Goal: Task Accomplishment & Management: Complete application form

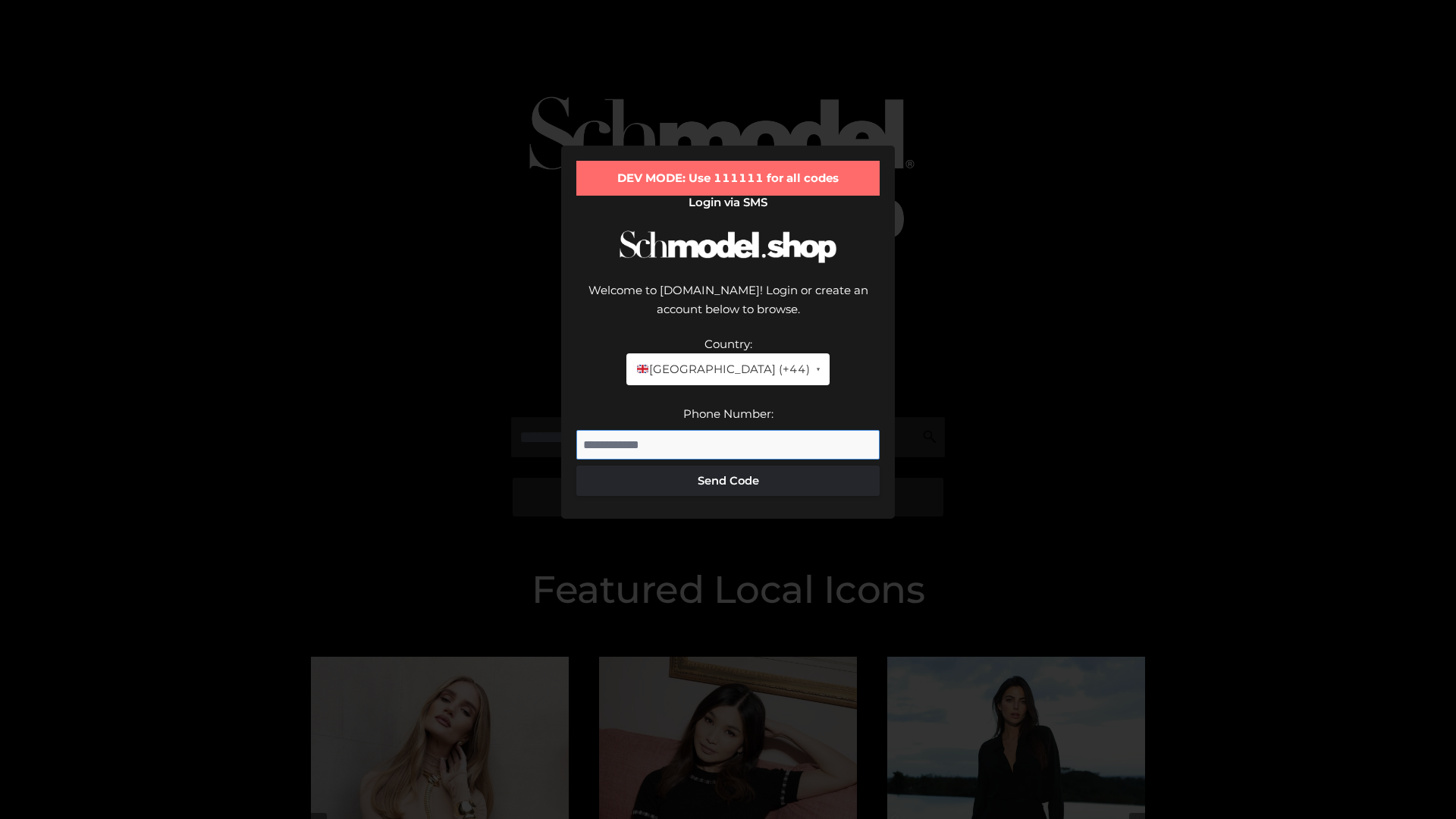
click at [728, 430] on input "Phone Number:" at bounding box center [728, 445] width 303 height 31
type input "**********"
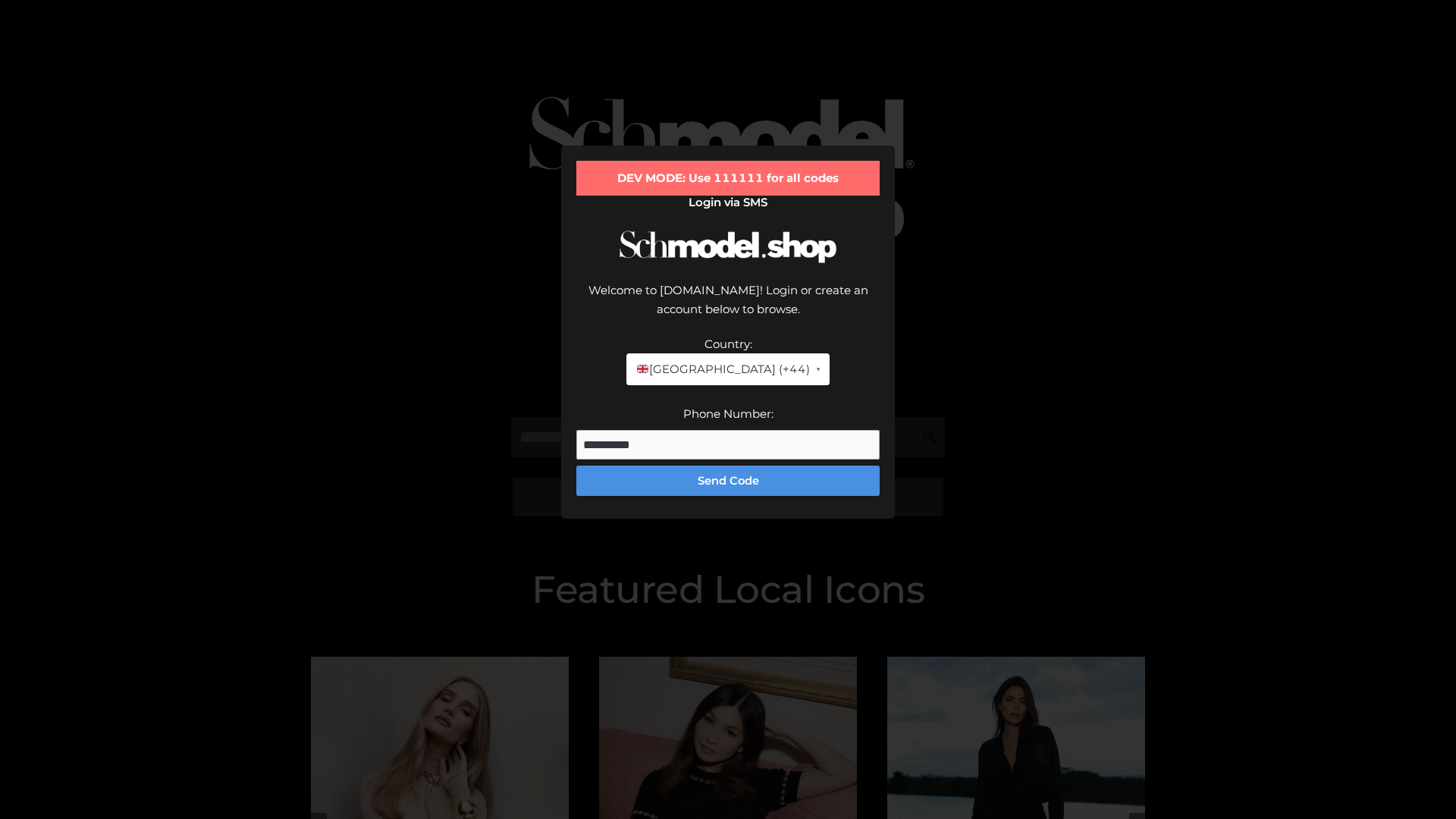
click at [728, 466] on button "Send Code" at bounding box center [728, 481] width 303 height 31
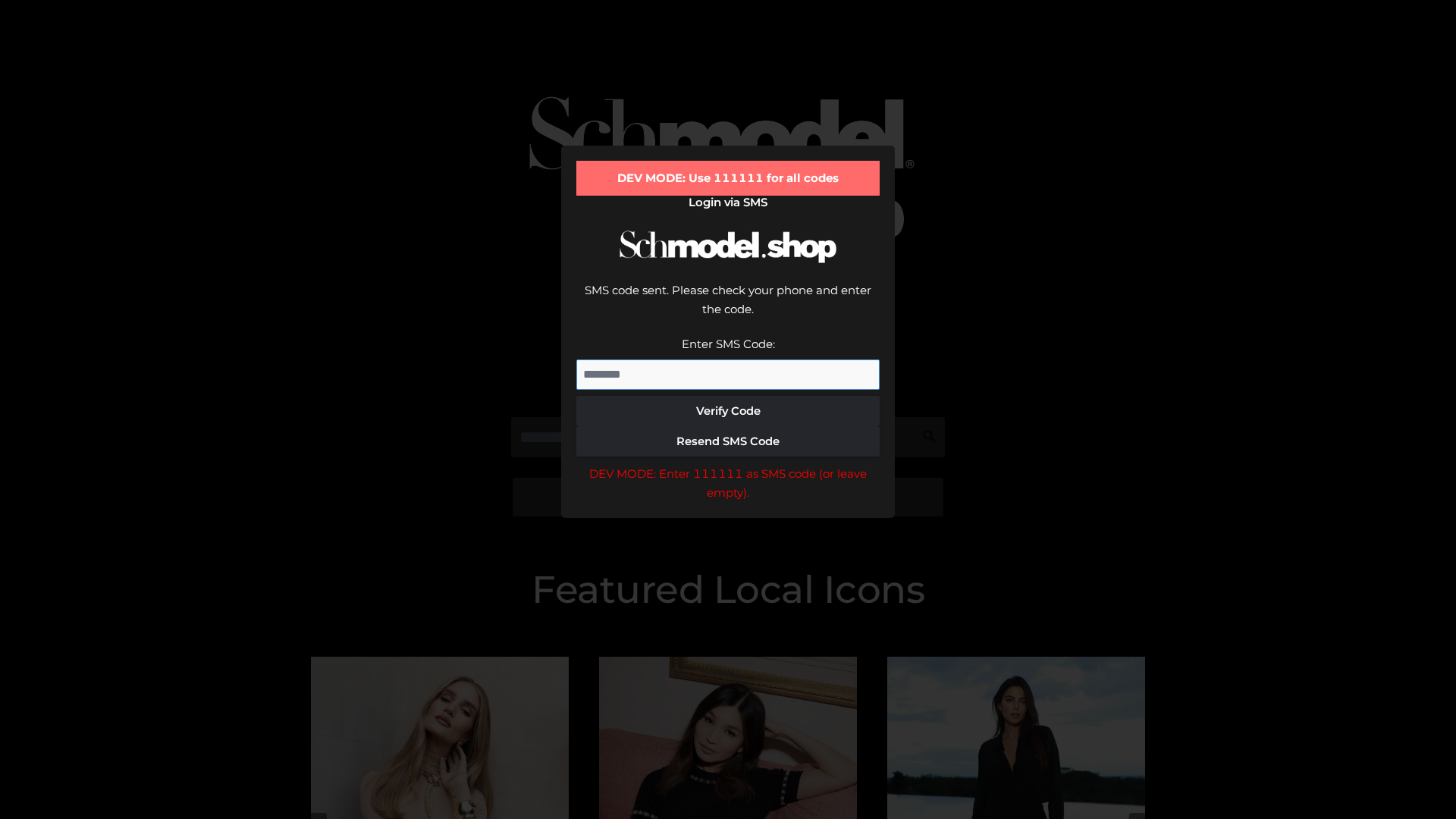
click at [728, 359] on input "Enter SMS Code:" at bounding box center [728, 374] width 303 height 31
type input "******"
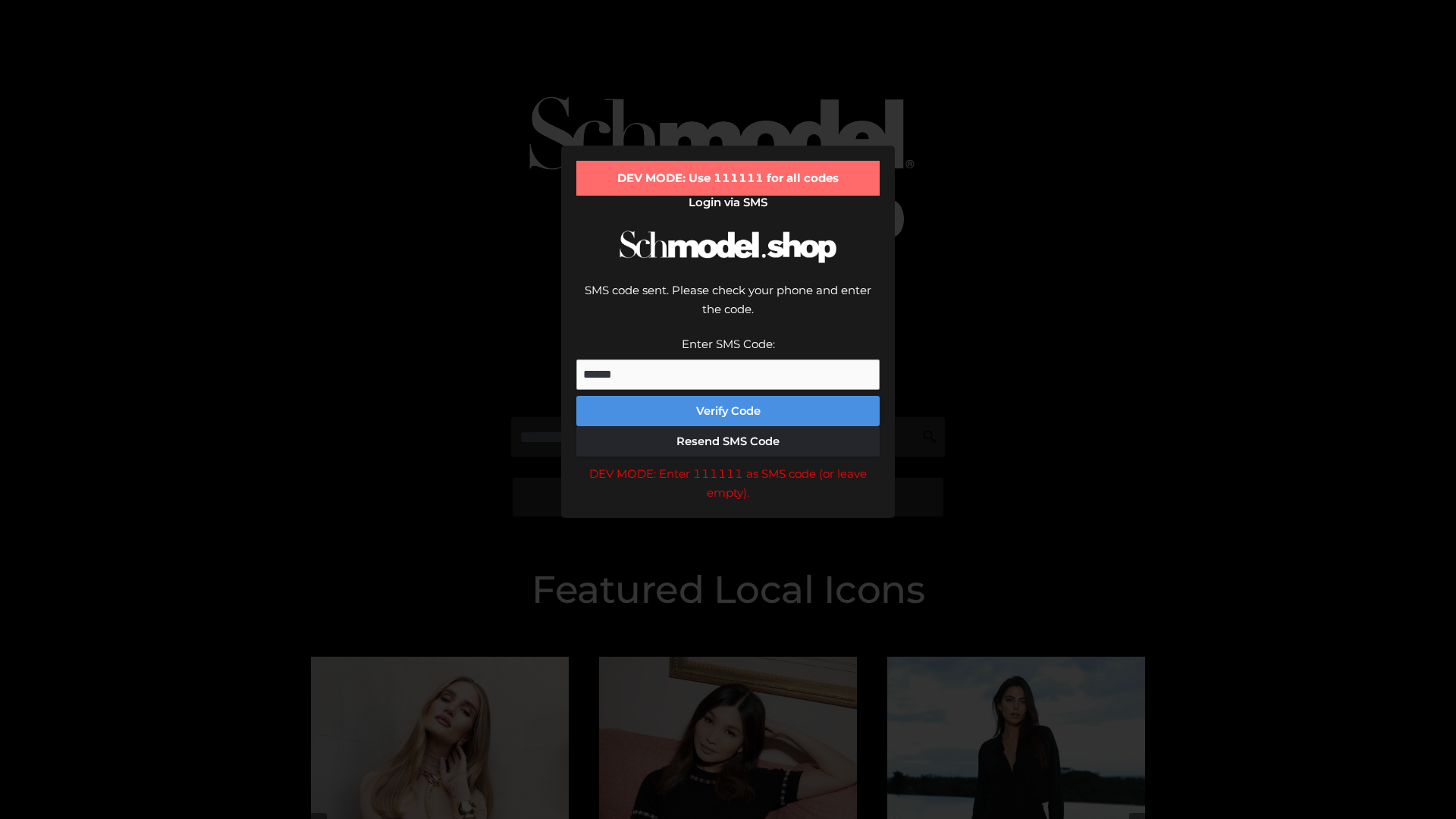
click at [728, 395] on button "Verify Code" at bounding box center [728, 410] width 303 height 31
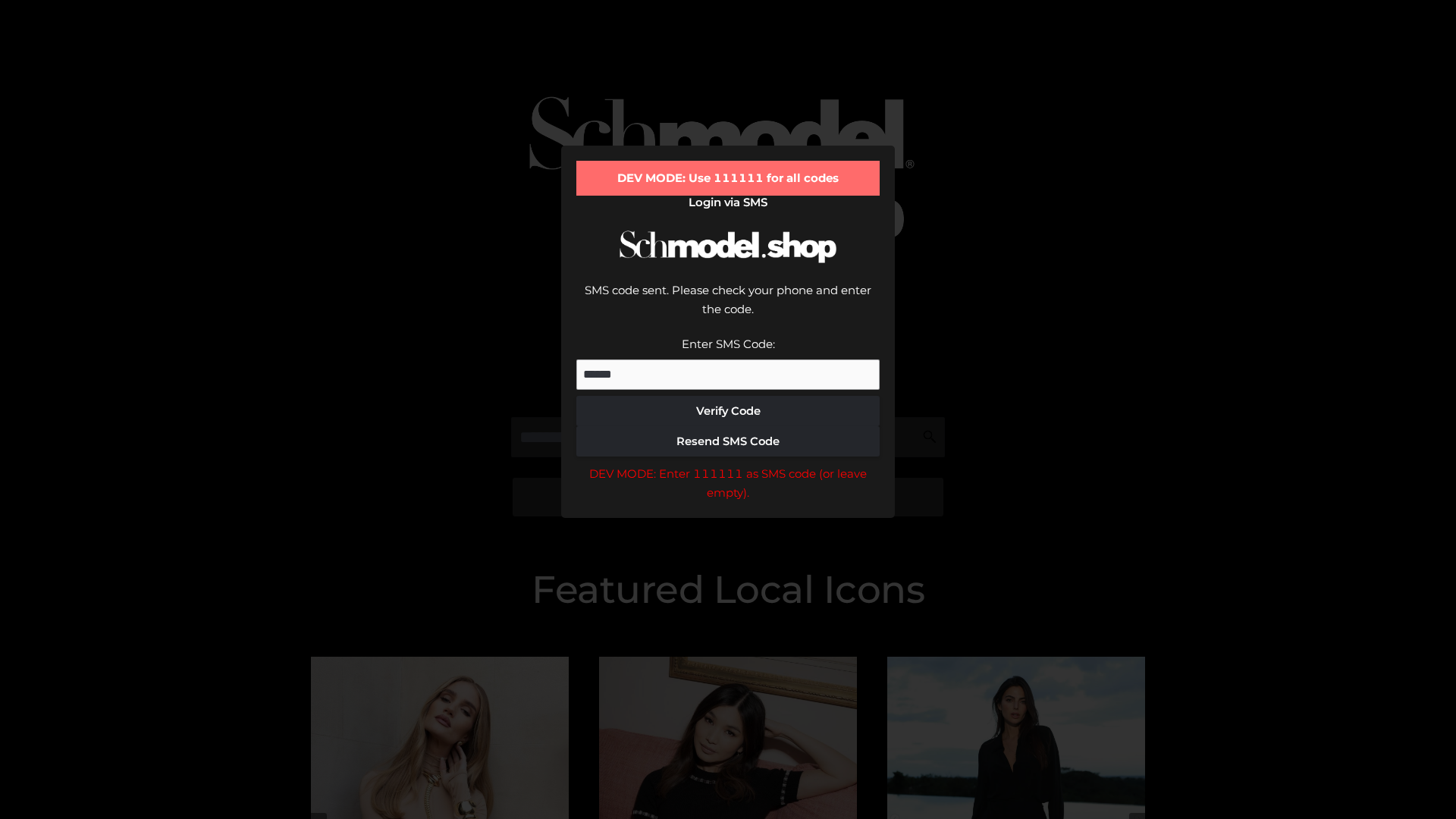
click at [728, 464] on div "DEV MODE: Enter 111111 as SMS code (or leave empty)." at bounding box center [728, 483] width 303 height 39
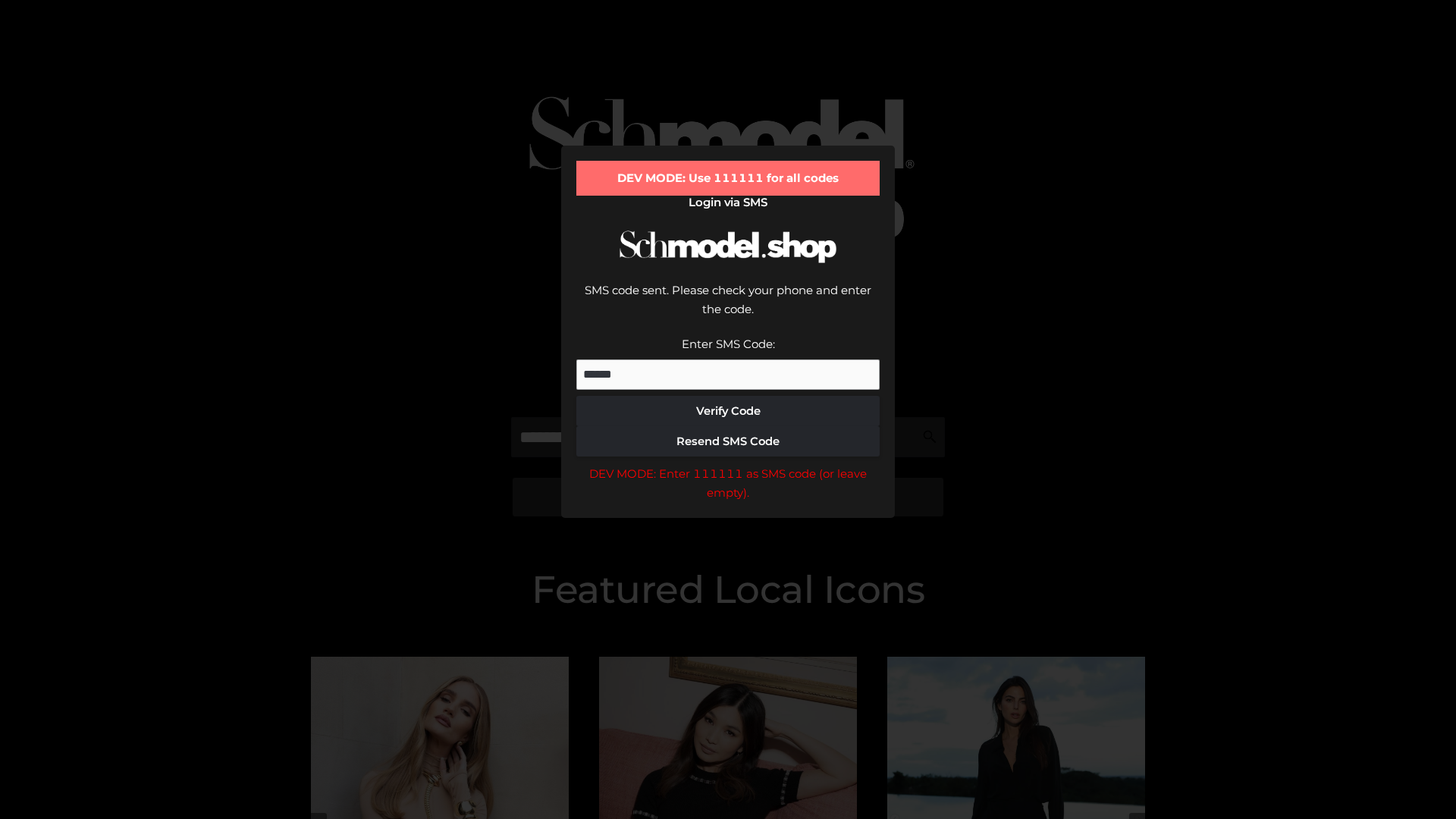
click at [728, 464] on div "DEV MODE: Enter 111111 as SMS code (or leave empty)." at bounding box center [728, 483] width 303 height 39
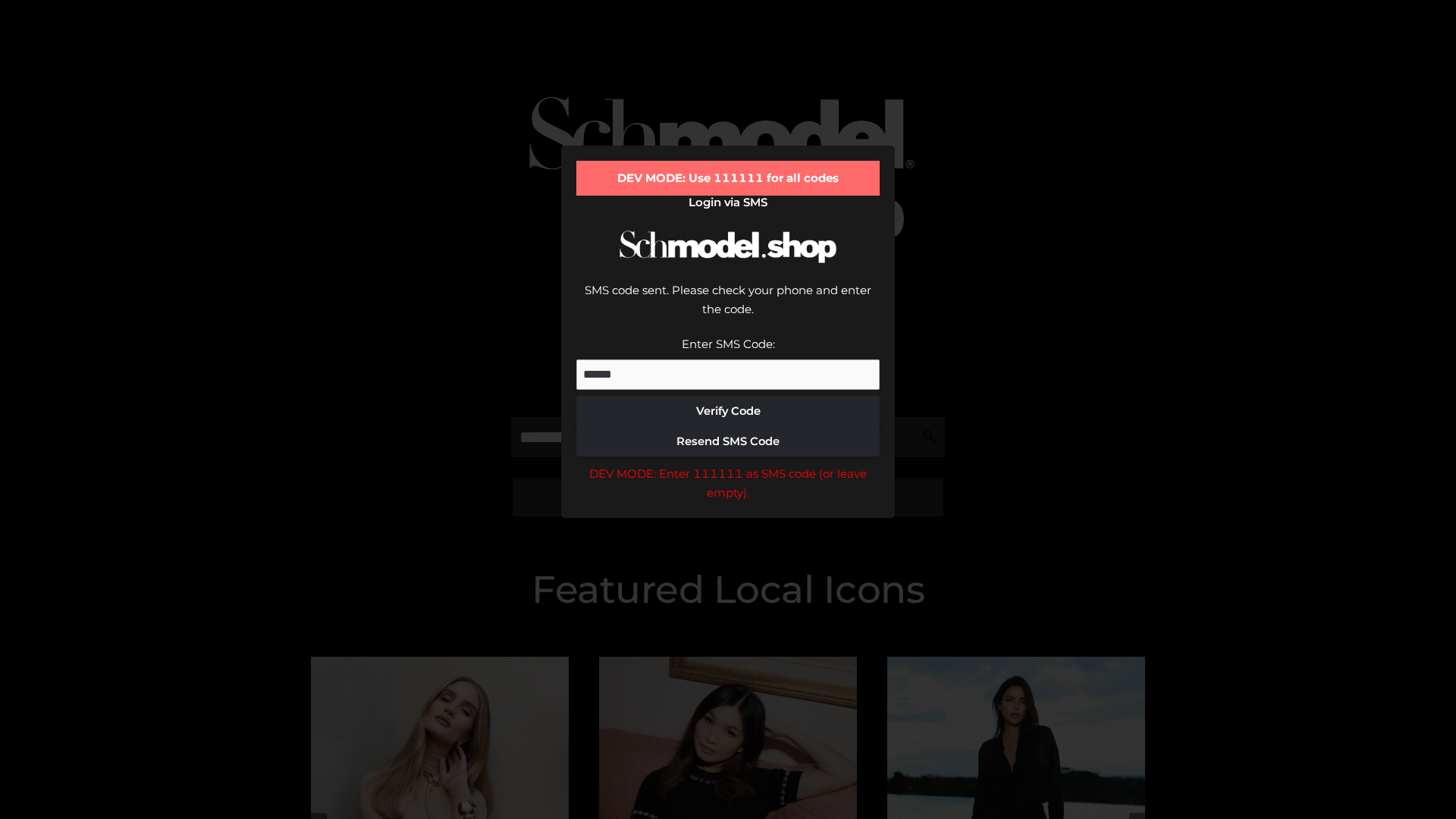
click at [728, 464] on div "DEV MODE: Enter 111111 as SMS code (or leave empty)." at bounding box center [728, 483] width 303 height 39
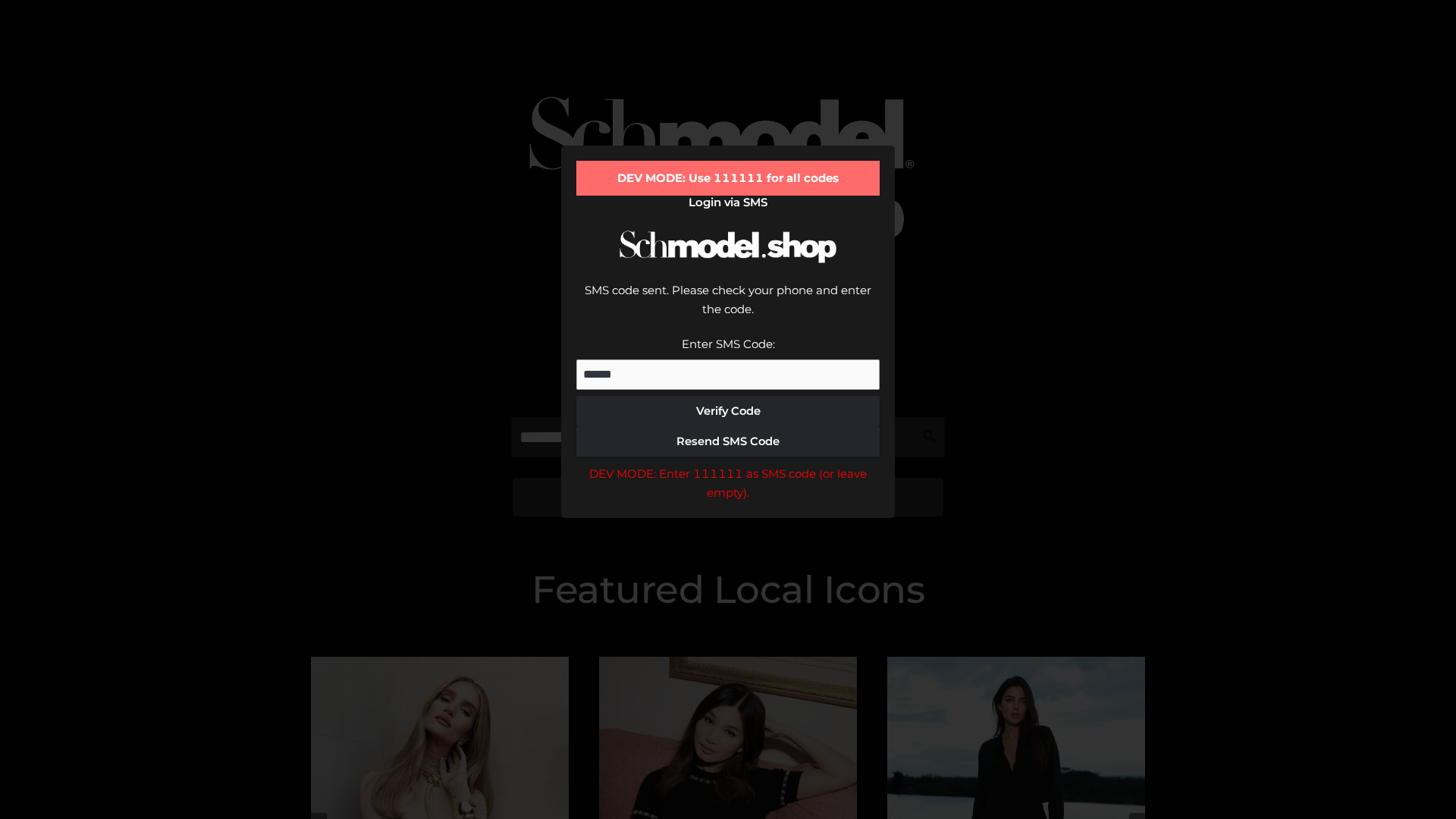
click at [728, 464] on div "DEV MODE: Enter 111111 as SMS code (or leave empty)." at bounding box center [728, 483] width 303 height 39
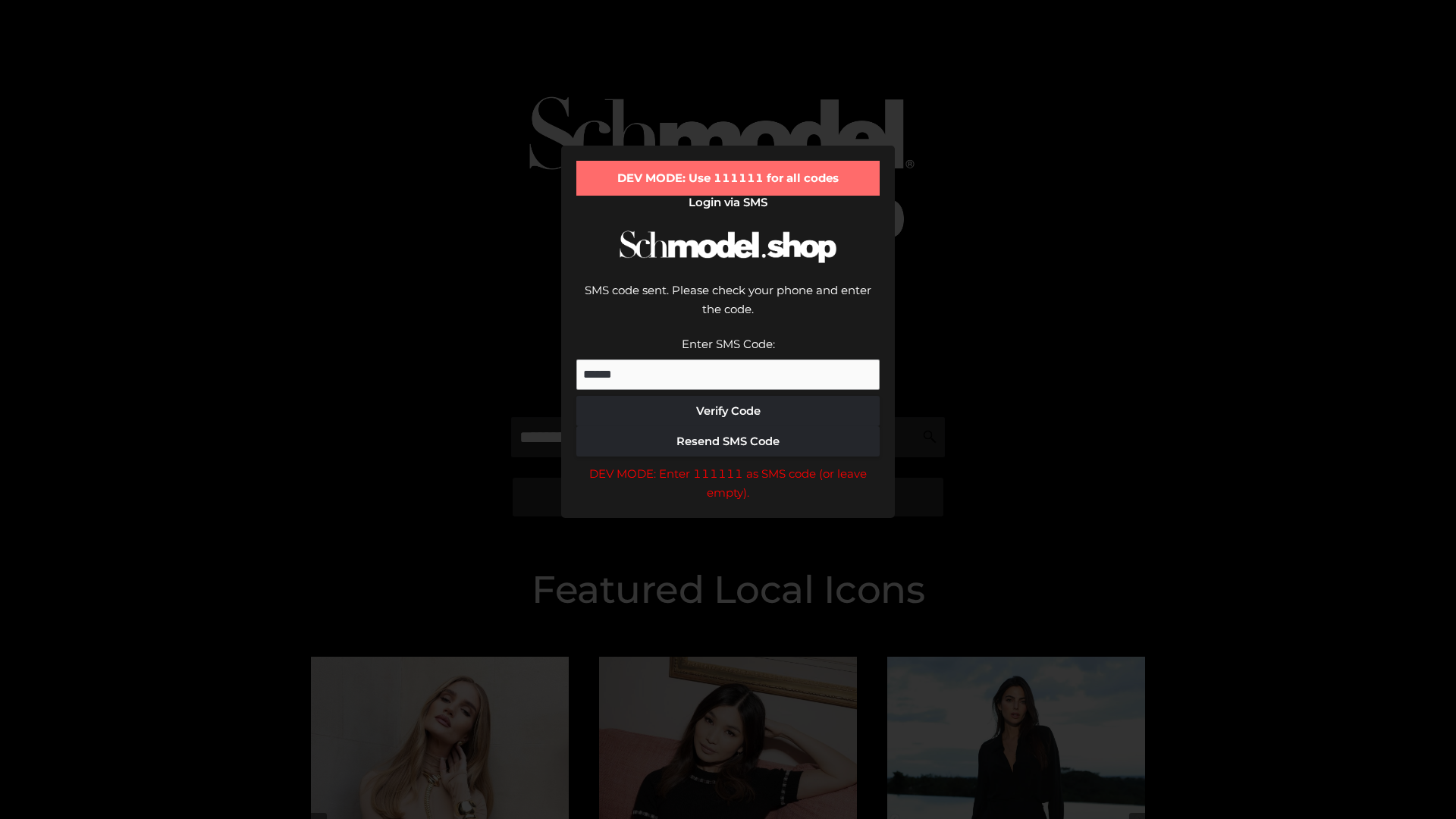
click at [728, 464] on div "DEV MODE: Enter 111111 as SMS code (or leave empty)." at bounding box center [728, 483] width 303 height 39
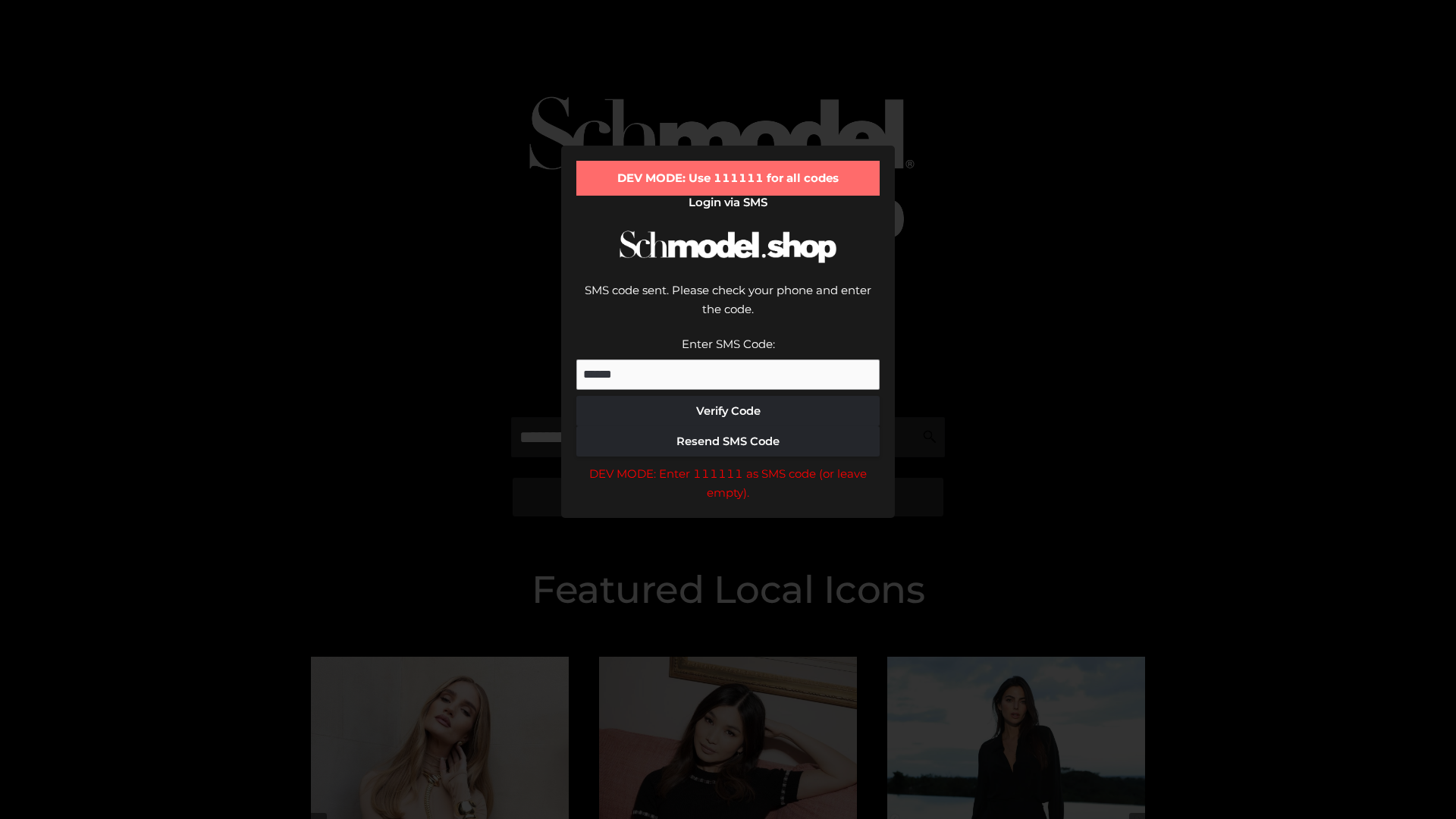
click at [728, 464] on div "DEV MODE: Enter 111111 as SMS code (or leave empty)." at bounding box center [728, 483] width 303 height 39
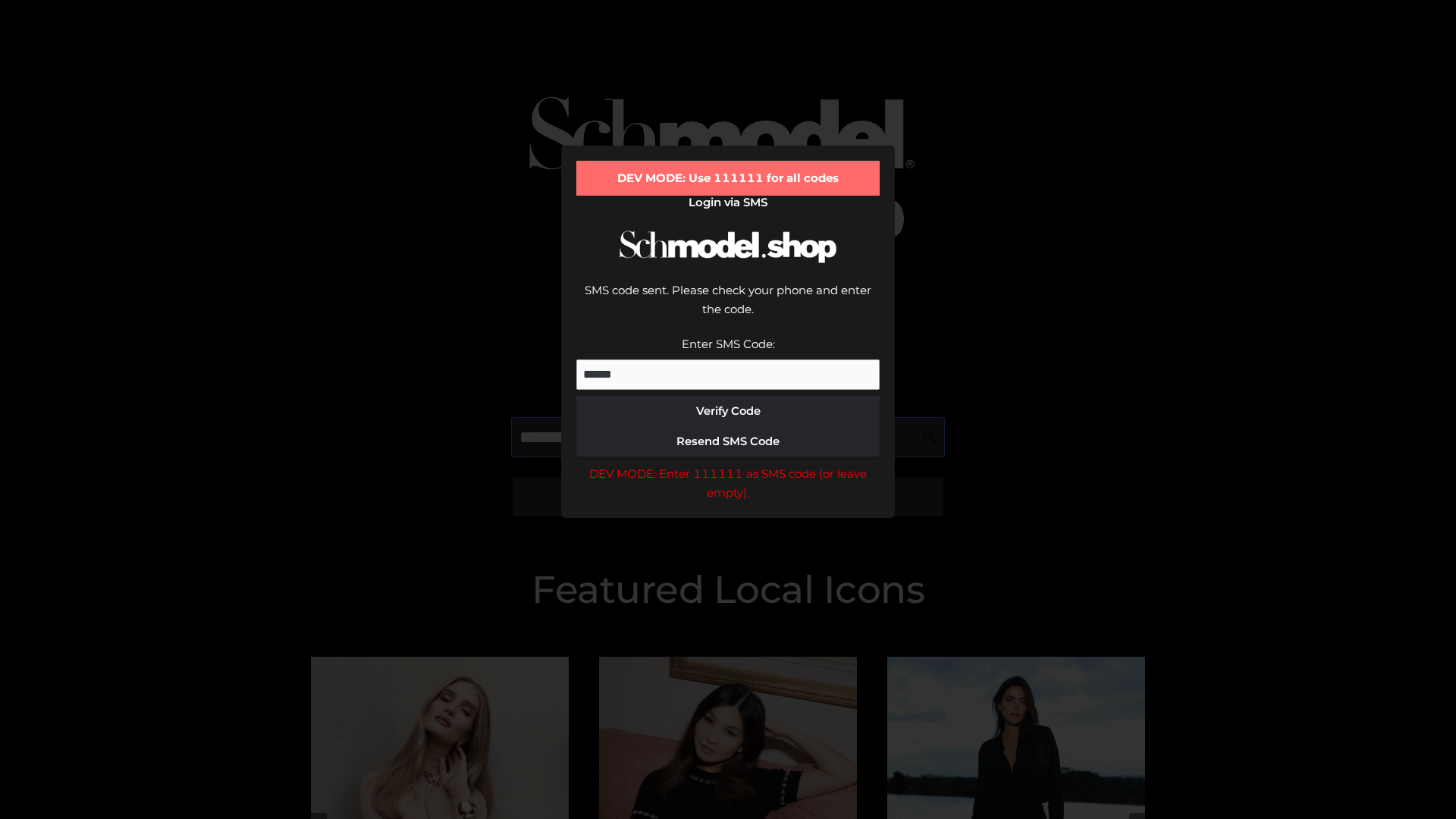
scroll to position [0, 78]
click at [728, 464] on div "DEV MODE: Enter 111111 as SMS code (or leave empty)." at bounding box center [728, 483] width 303 height 39
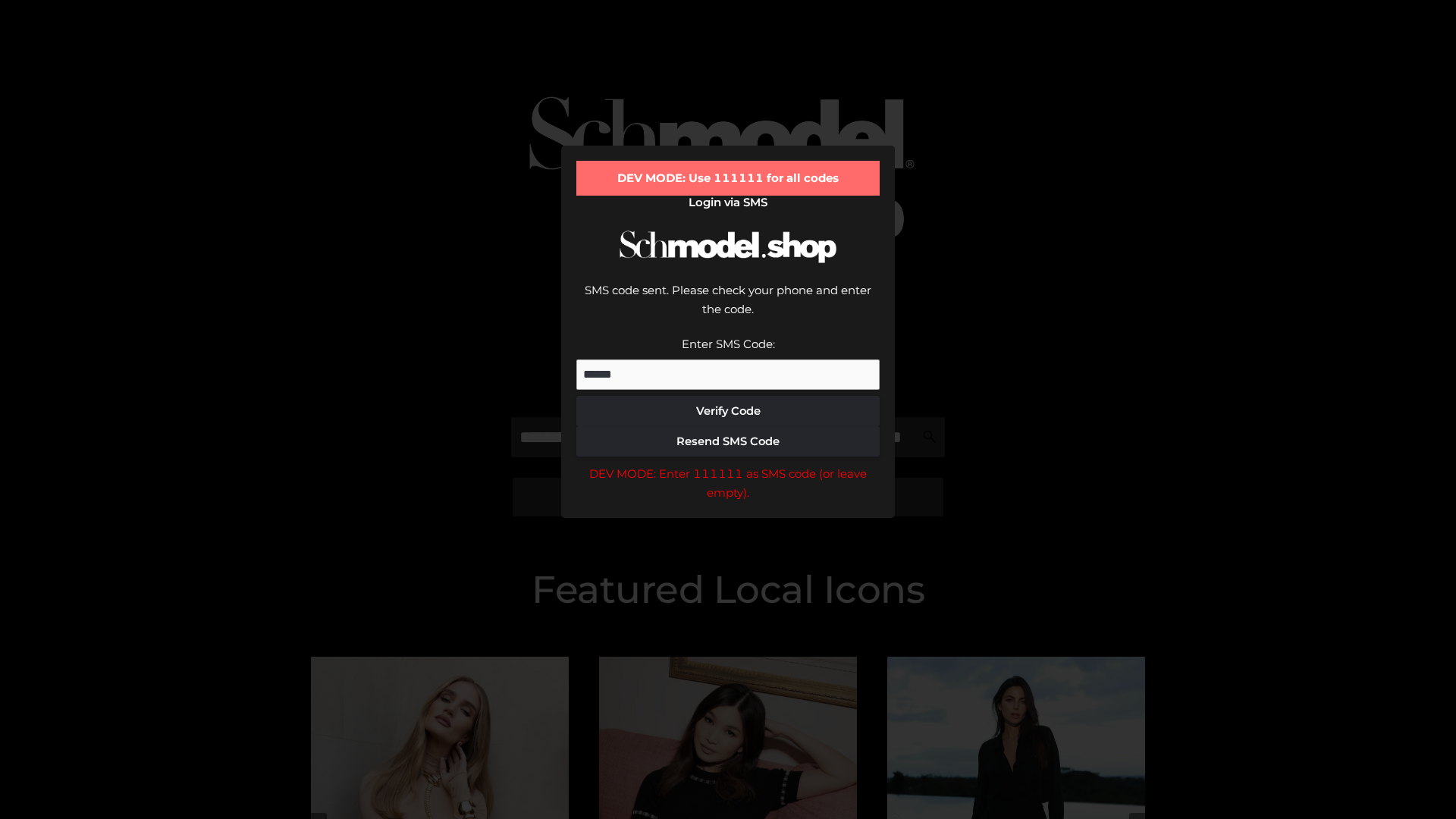
click at [728, 464] on div "DEV MODE: Enter 111111 as SMS code (or leave empty)." at bounding box center [728, 483] width 303 height 39
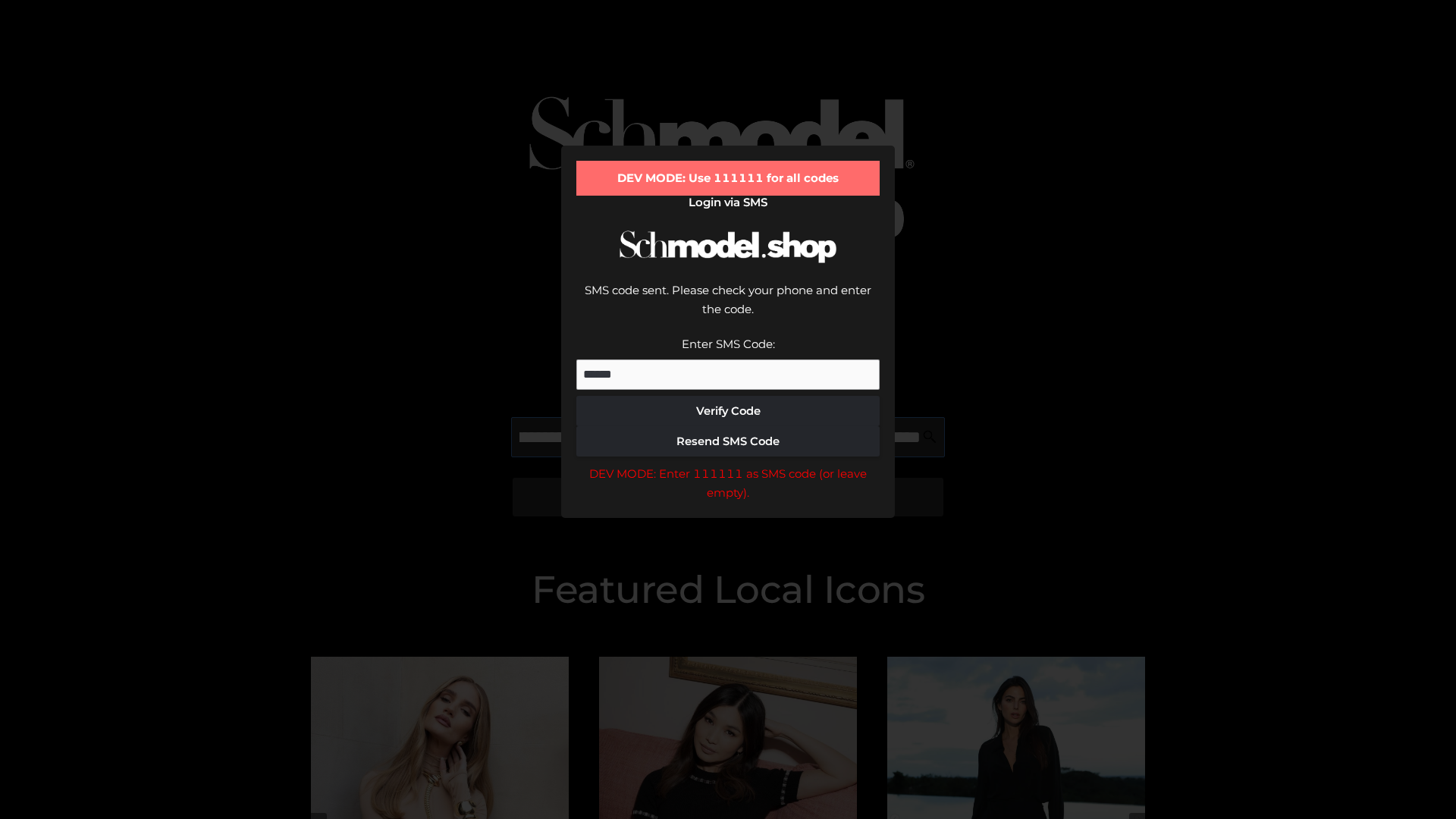
scroll to position [0, 165]
click at [728, 464] on div "DEV MODE: Enter 111111 as SMS code (or leave empty)." at bounding box center [728, 483] width 303 height 39
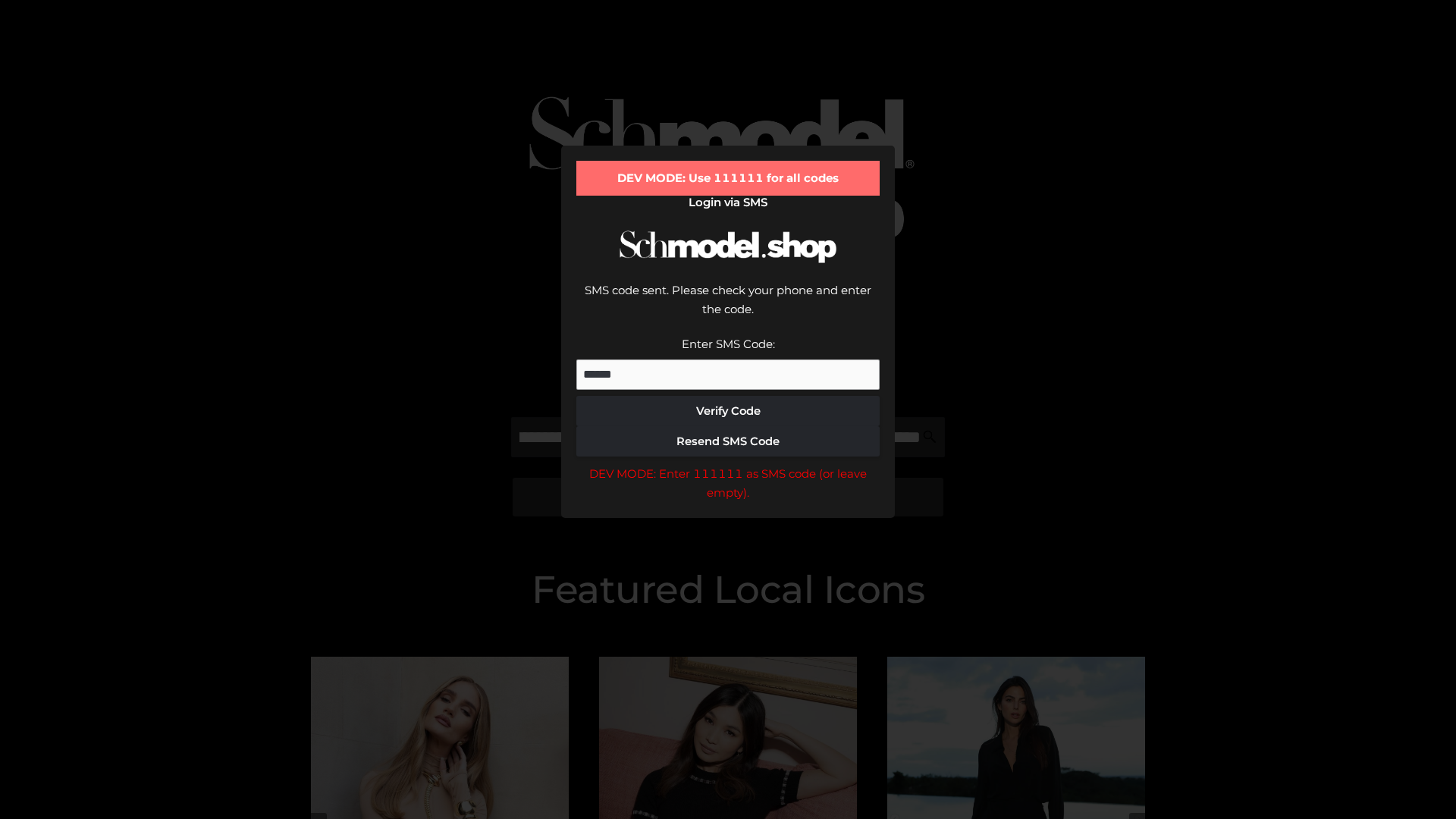
click at [728, 464] on div "DEV MODE: Enter 111111 as SMS code (or leave empty)." at bounding box center [728, 483] width 303 height 39
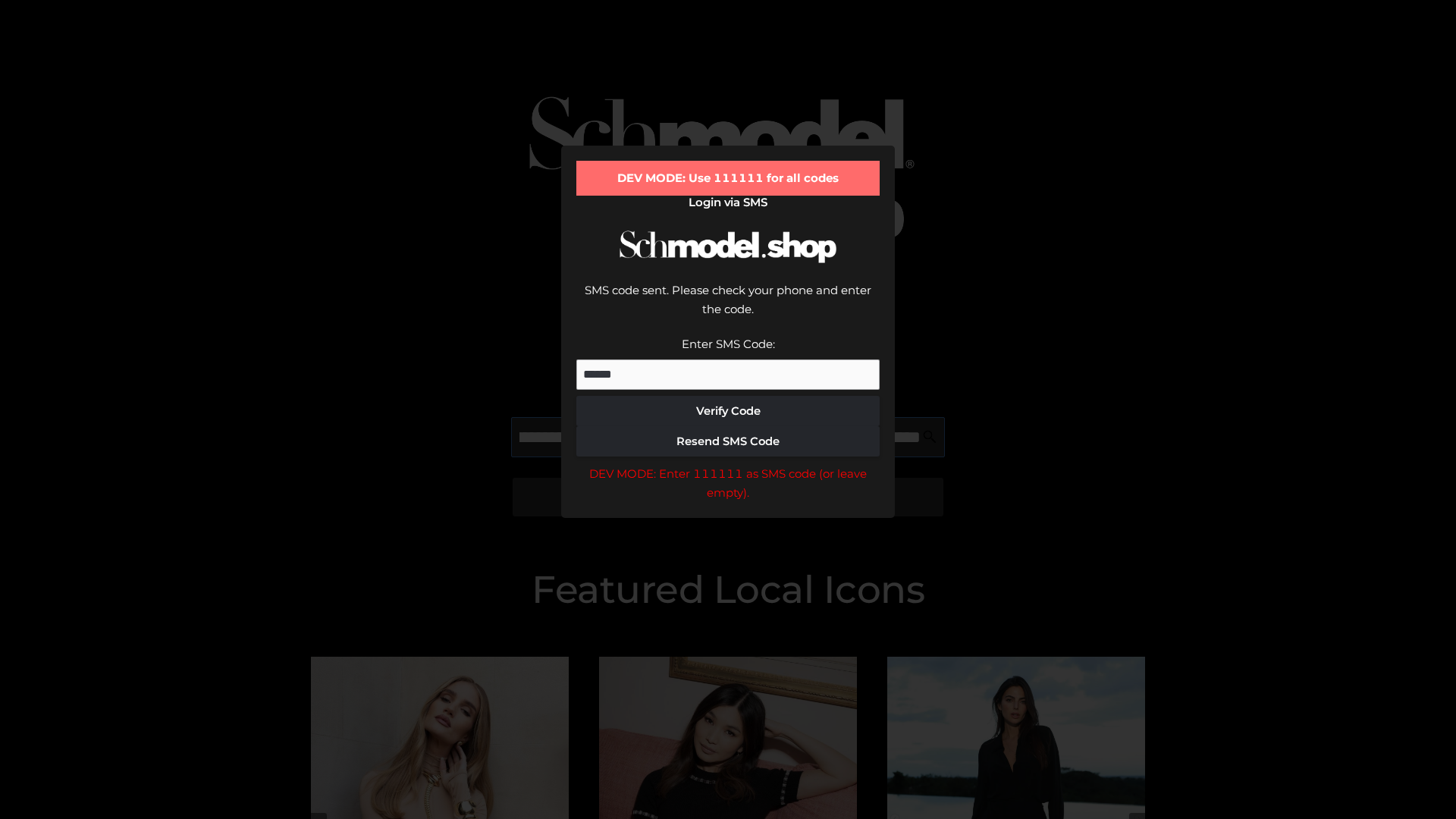
scroll to position [0, 257]
click at [728, 464] on div "DEV MODE: Enter 111111 as SMS code (or leave empty)." at bounding box center [728, 483] width 303 height 39
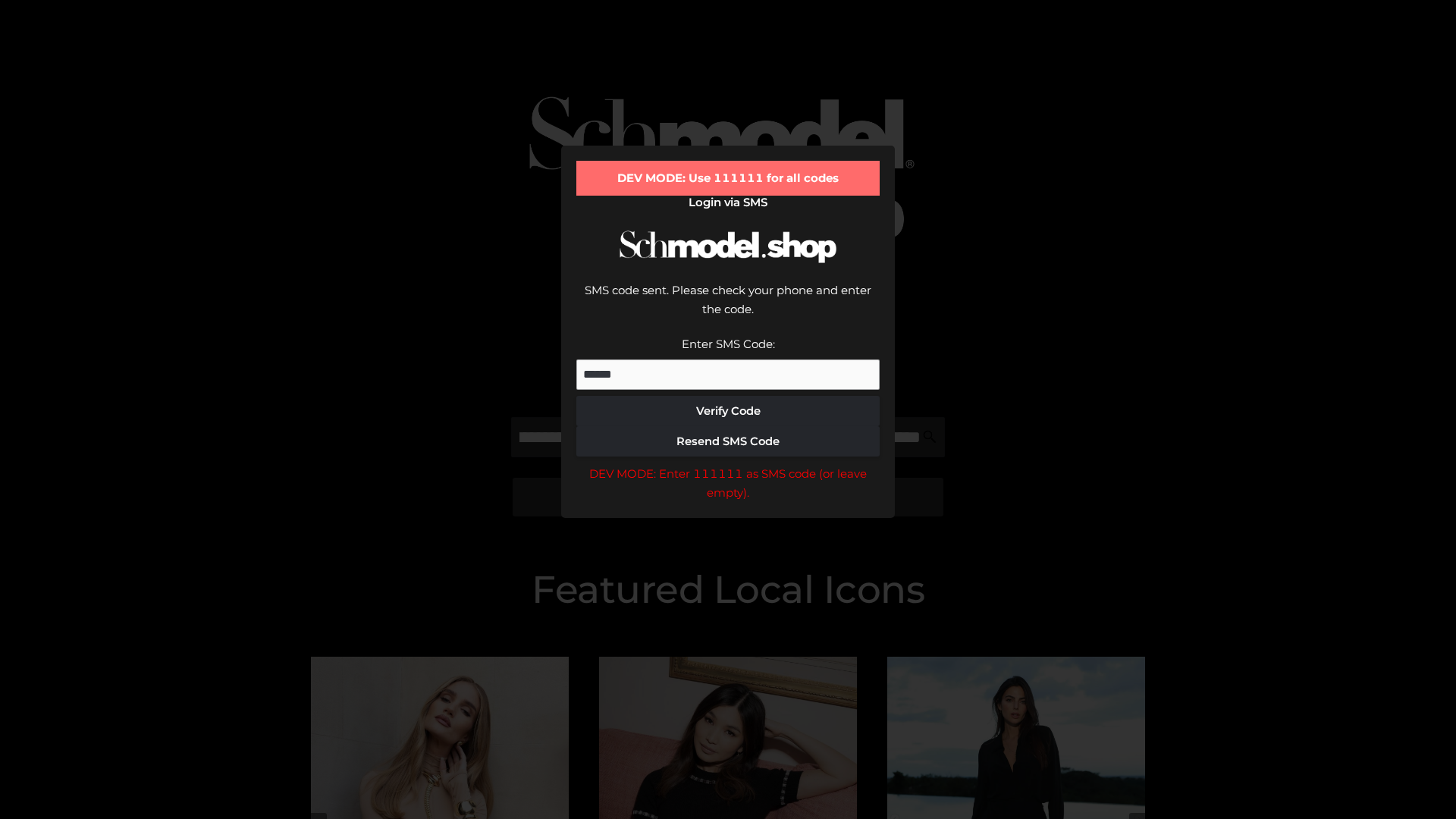
click at [728, 464] on div "DEV MODE: Enter 111111 as SMS code (or leave empty)." at bounding box center [728, 483] width 303 height 39
type input "**********"
